Goal: Information Seeking & Learning: Learn about a topic

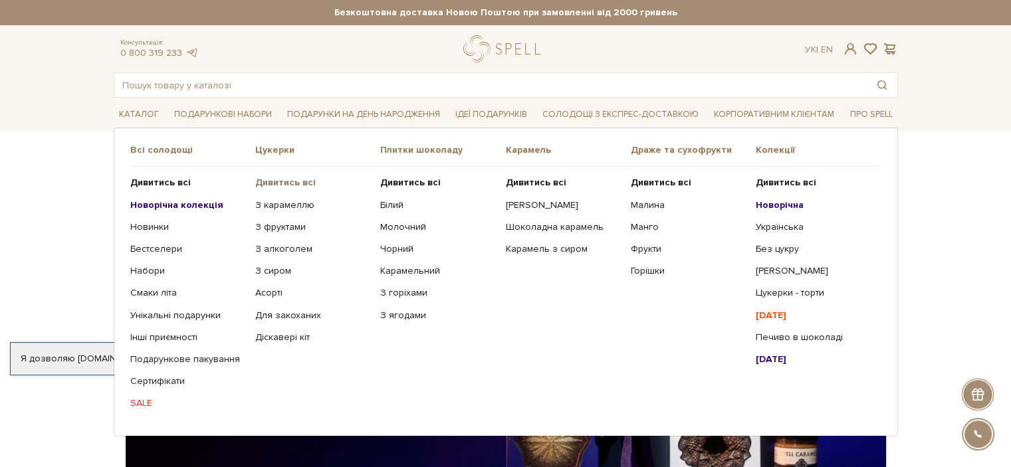
click at [292, 183] on b "Дивитись всі" at bounding box center [285, 182] width 60 height 11
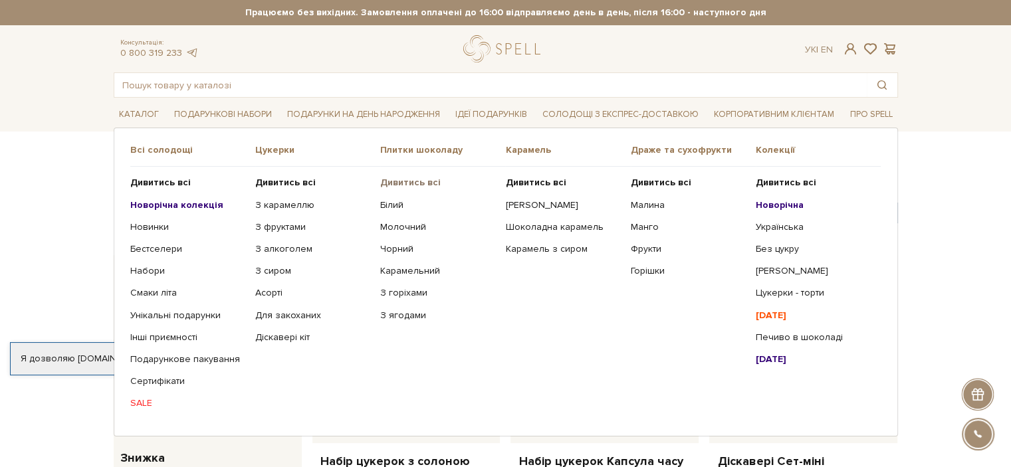
click at [423, 182] on b "Дивитись всі" at bounding box center [410, 182] width 60 height 11
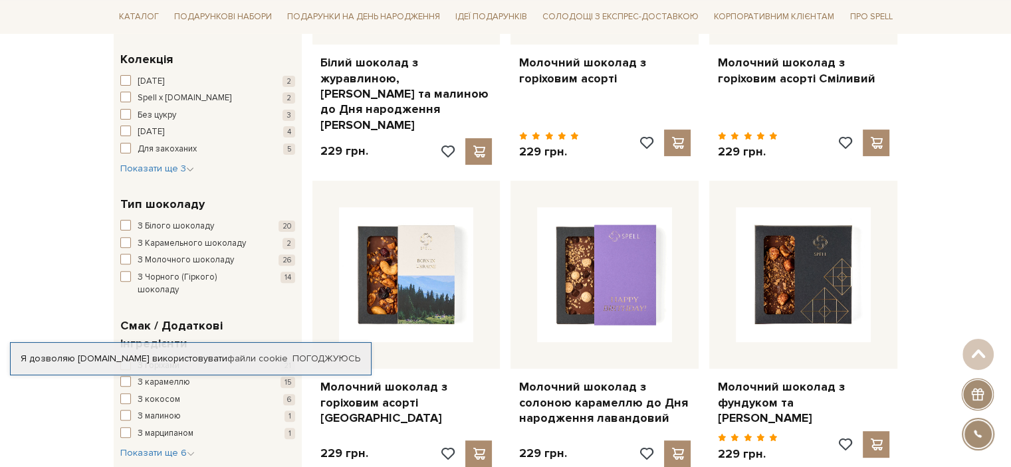
scroll to position [133, 0]
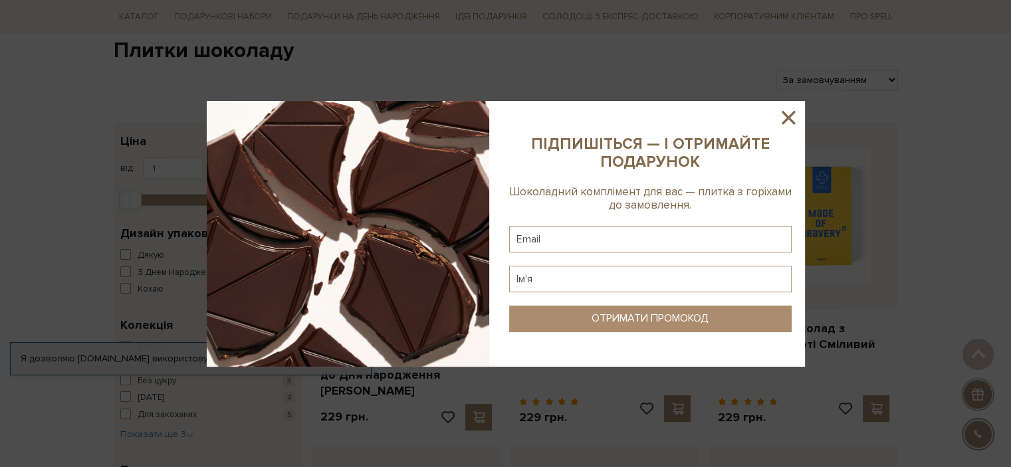
click at [786, 119] on icon at bounding box center [788, 117] width 13 height 13
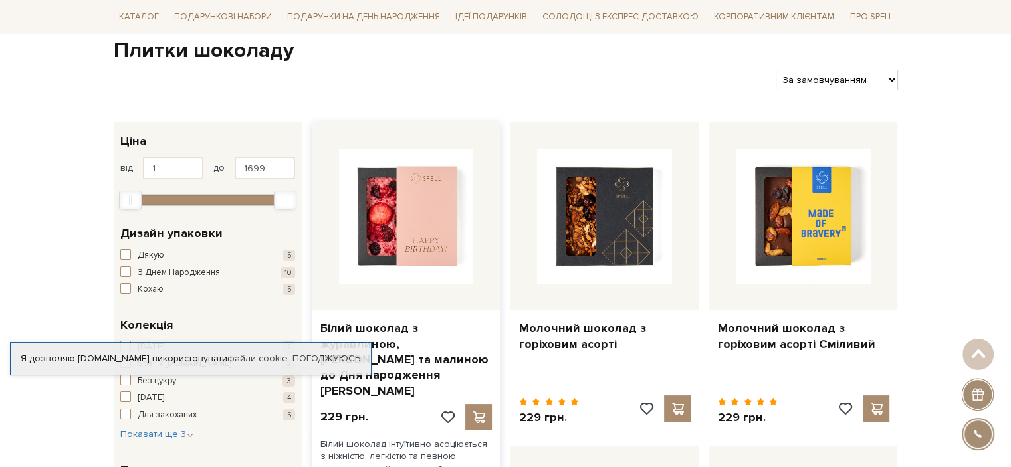
scroll to position [0, 0]
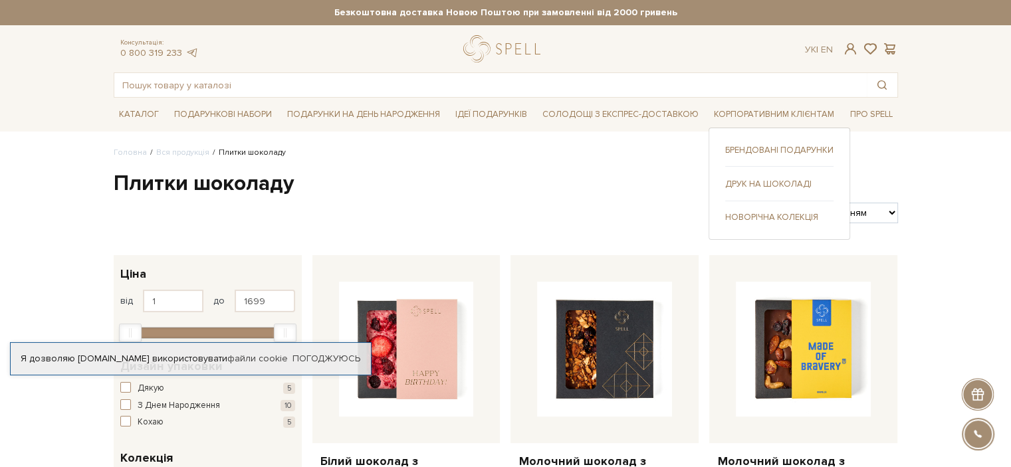
click at [762, 146] on link "Брендовані подарунки" at bounding box center [779, 150] width 108 height 12
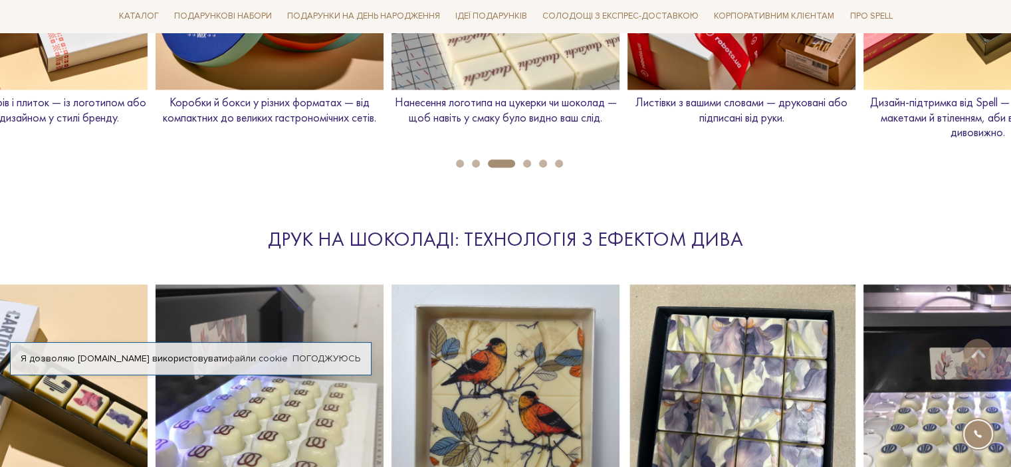
scroll to position [1994, 0]
